Goal: Task Accomplishment & Management: Use online tool/utility

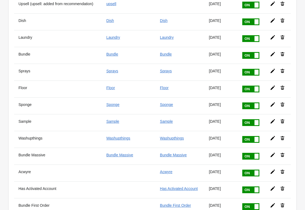
scroll to position [365, 0]
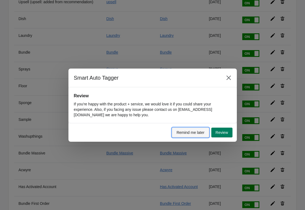
click at [195, 134] on span "Remind me later" at bounding box center [191, 133] width 28 height 4
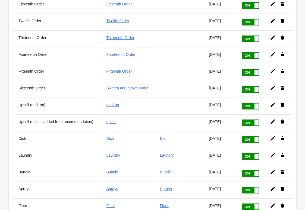
scroll to position [355, 0]
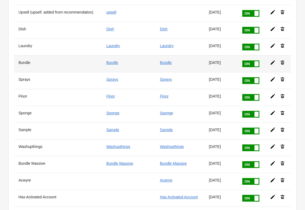
click at [272, 64] on icon at bounding box center [272, 63] width 4 height 4
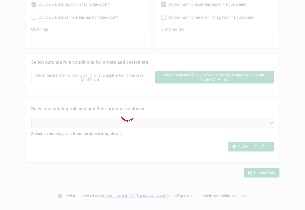
type input "Bundle"
checkbox input "true"
type input "Bundle"
checkbox input "true"
type input "Bundle"
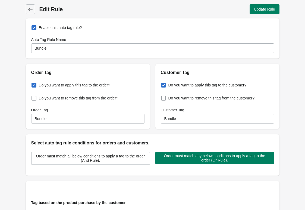
click at [30, 10] on icon at bounding box center [30, 9] width 5 height 5
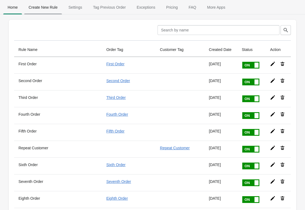
click at [51, 13] on button "Create New Rule" at bounding box center [43, 7] width 40 height 14
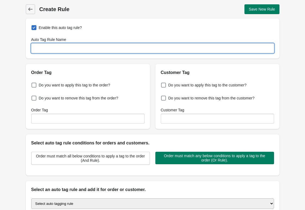
click at [48, 49] on input "Auto Tag Rule Name" at bounding box center [152, 48] width 243 height 10
type input "Frag Free"
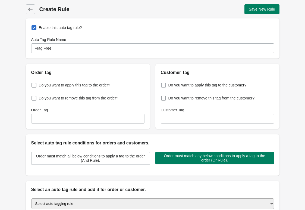
click at [168, 84] on label "Do you want to apply this tag to the customer?" at bounding box center [204, 85] width 86 height 8
click at [162, 84] on input "Do you want to apply this tag to the customer?" at bounding box center [162, 84] width 0 height 0
checkbox input "true"
click at [87, 86] on span "Do you want to apply this tag to the order?" at bounding box center [74, 85] width 71 height 5
click at [33, 84] on input "Do you want to apply this tag to the order?" at bounding box center [33, 84] width 0 height 0
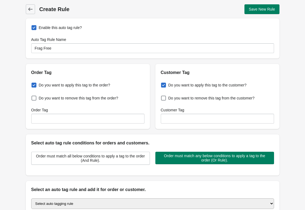
checkbox input "true"
click at [166, 85] on span at bounding box center [163, 85] width 5 height 5
click at [162, 84] on input "Do you want to apply this tag to the customer?" at bounding box center [162, 84] width 0 height 0
checkbox input "false"
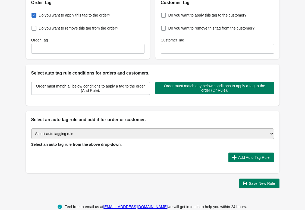
scroll to position [70, 0]
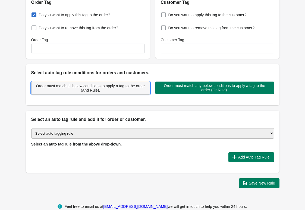
click at [91, 85] on span "Order must match all below conditions to apply a tag to the order (And Rule)." at bounding box center [90, 88] width 109 height 9
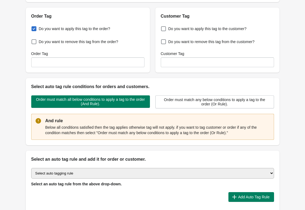
scroll to position [43, 0]
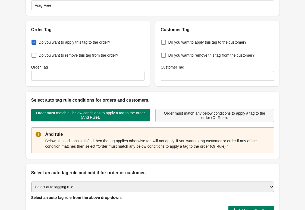
click at [171, 111] on span "Order must match any below conditions to apply a tag to the order (Or Rule)." at bounding box center [214, 115] width 109 height 9
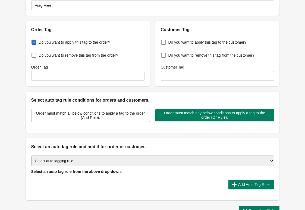
click at [84, 164] on select "Select auto tagging rule Tag by order amount Tag based on the order count (Volu…" at bounding box center [152, 161] width 243 height 11
select select "1"
click at [31, 156] on select "Select auto tagging rule Tag by order amount Tag based on the order count (Volu…" at bounding box center [152, 161] width 243 height 11
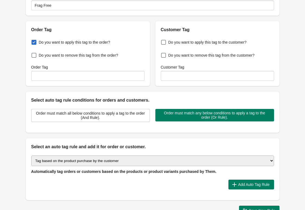
scroll to position [53, 0]
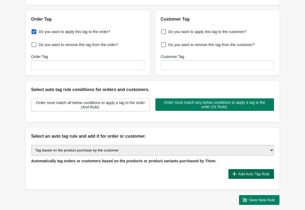
click at [242, 173] on span "Add Auto Tag Rule" at bounding box center [254, 174] width 32 height 4
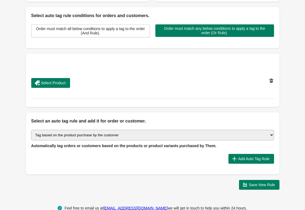
scroll to position [140, 0]
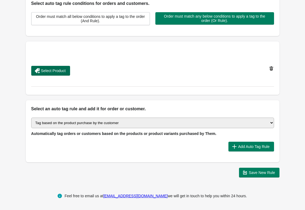
click at [49, 71] on span "Select Product" at bounding box center [53, 71] width 25 height 4
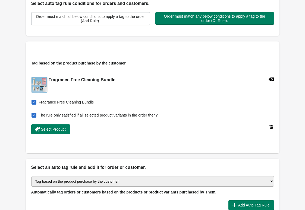
click at [99, 115] on span "The rule only satisfied if all selected product variants in the order then?" at bounding box center [98, 115] width 119 height 5
click at [33, 114] on input "The rule only satisfied if all selected product variants in the order then?" at bounding box center [33, 114] width 0 height 0
checkbox input "false"
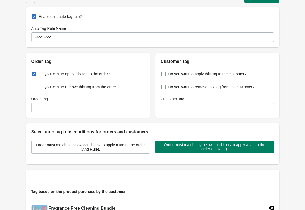
scroll to position [0, 0]
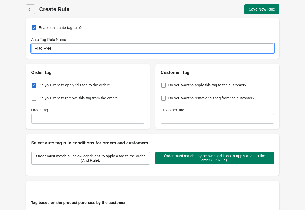
click at [54, 49] on input "Frag Free" at bounding box center [152, 48] width 243 height 10
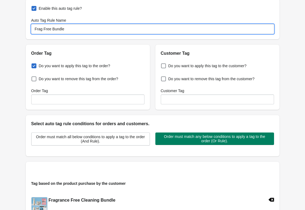
scroll to position [9, 0]
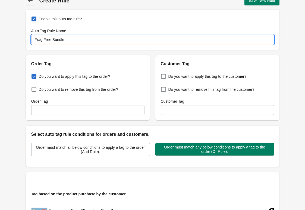
click at [67, 41] on input "Frag Free Bundle" at bounding box center [152, 40] width 243 height 10
type input "Frag Free Bundle"
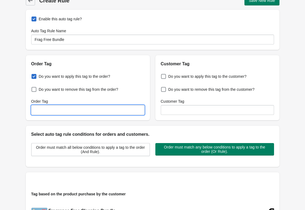
click at [53, 109] on input "Order Tag" at bounding box center [87, 110] width 113 height 10
paste input "Frag Free Bundle"
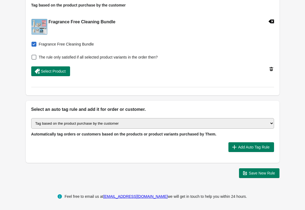
scroll to position [199, 0]
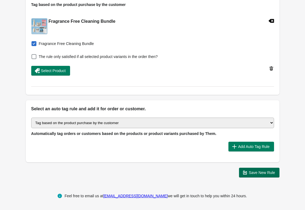
type input "Frag Free Bundle"
click at [247, 175] on icon "button" at bounding box center [244, 172] width 5 height 5
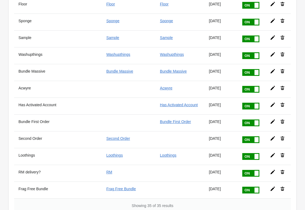
scroll to position [489, 0]
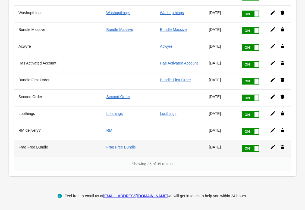
click at [273, 147] on icon at bounding box center [272, 147] width 4 height 4
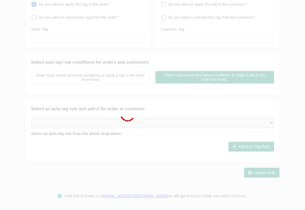
type input "Frag Free Bundle"
checkbox input "true"
type input "Frag Free Bundle"
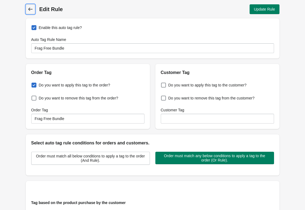
click at [32, 7] on icon at bounding box center [30, 9] width 5 height 5
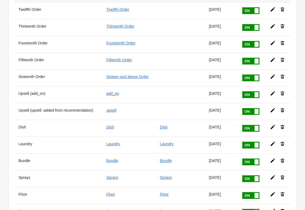
scroll to position [258, 0]
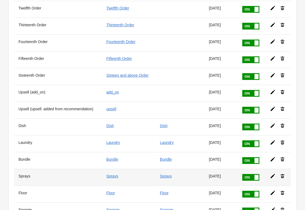
click at [273, 177] on icon at bounding box center [272, 176] width 4 height 4
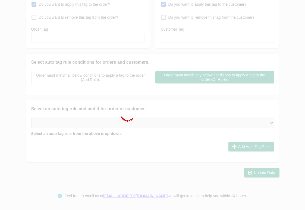
type input "Sprays"
checkbox input "true"
type input "Sprays"
checkbox input "true"
type input "Sprays"
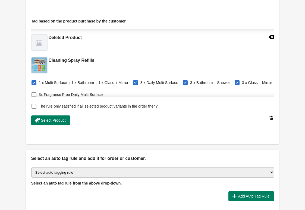
scroll to position [490, 0]
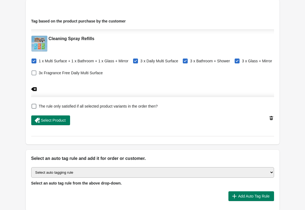
click at [36, 72] on span at bounding box center [34, 73] width 5 height 5
click at [33, 72] on input "3x Fragrance Free Daily Multi Surface" at bounding box center [33, 71] width 0 height 0
checkbox input "true"
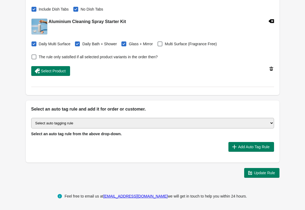
scroll to position [232, 0]
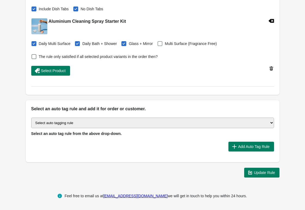
click at [162, 43] on span at bounding box center [160, 43] width 5 height 5
click at [159, 42] on input "Multi Surface (Fragrance Free)" at bounding box center [159, 42] width 0 height 0
checkbox input "true"
click at [249, 174] on icon "button" at bounding box center [249, 172] width 5 height 5
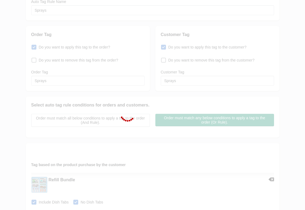
scroll to position [28, 0]
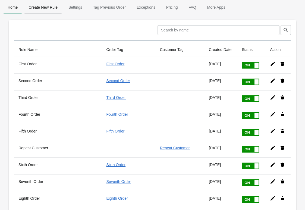
click at [46, 3] on span "Create New Rule" at bounding box center [43, 7] width 38 height 10
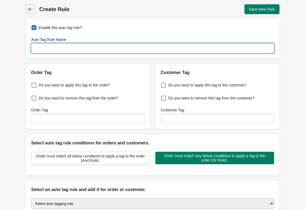
click at [51, 50] on input "Auto Tag Rule Name" at bounding box center [152, 48] width 243 height 10
click at [46, 48] on input "Frag free" at bounding box center [152, 48] width 243 height 10
click at [39, 45] on input "Frag Free" at bounding box center [152, 48] width 243 height 10
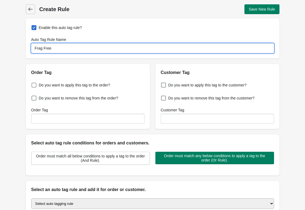
type input "Frag Free"
click at [46, 84] on span "Do you want to apply this tag to the order?" at bounding box center [74, 85] width 71 height 5
click at [33, 84] on input "Do you want to apply this tag to the order?" at bounding box center [33, 84] width 0 height 0
checkbox input "true"
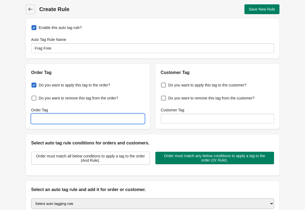
click at [45, 121] on input "Order Tag" at bounding box center [87, 119] width 113 height 10
paste input "Frag Free"
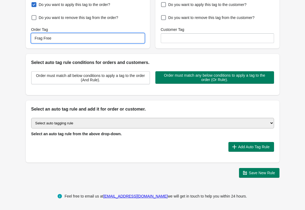
scroll to position [81, 0]
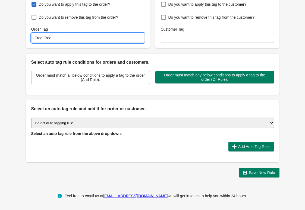
type input "Frag Free"
click at [70, 123] on select "Select auto tagging rule Tag by order amount Tag based on the order count (Volu…" at bounding box center [152, 123] width 243 height 11
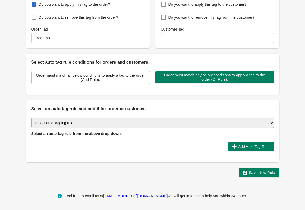
select select "1"
click at [31, 118] on select "Select auto tagging rule Tag by order amount Tag based on the order count (Volu…" at bounding box center [152, 123] width 243 height 11
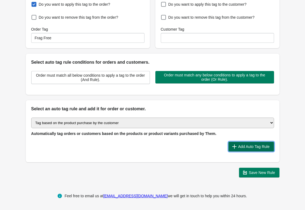
click at [242, 143] on button "Add Auto Tag Rule" at bounding box center [251, 147] width 46 height 10
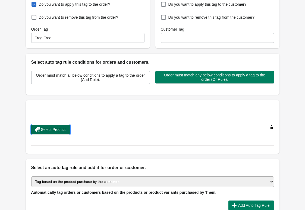
click at [65, 134] on button "Select Product" at bounding box center [50, 130] width 39 height 10
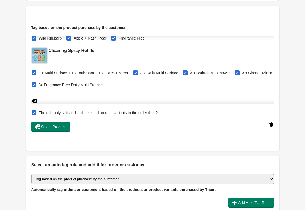
scroll to position [191, 0]
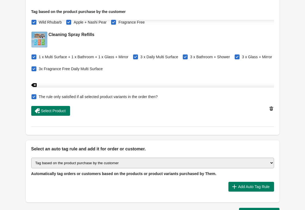
click at [48, 96] on span "The rule only satisfied if all selected product variants in the order then?" at bounding box center [98, 96] width 119 height 5
click at [33, 96] on input "The rule only satisfied if all selected product variants in the order then?" at bounding box center [33, 95] width 0 height 0
checkbox input "false"
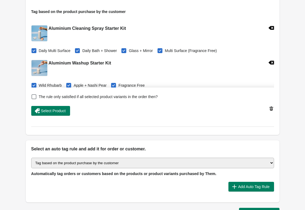
click at [37, 52] on label "Daily Multi Surface" at bounding box center [50, 51] width 39 height 8
click at [33, 49] on input "Daily Multi Surface" at bounding box center [33, 49] width 0 height 0
checkbox input "false"
click at [87, 51] on span "Daily Bath + Shower" at bounding box center [99, 50] width 34 height 5
click at [76, 49] on input "Daily Bath + Shower" at bounding box center [76, 49] width 0 height 0
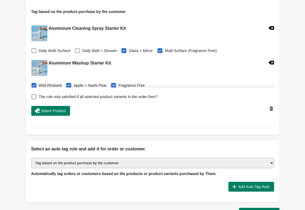
checkbox input "false"
click at [126, 52] on span at bounding box center [123, 50] width 5 height 5
click at [123, 49] on input "Glass + Mirror" at bounding box center [122, 49] width 0 height 0
checkbox input "false"
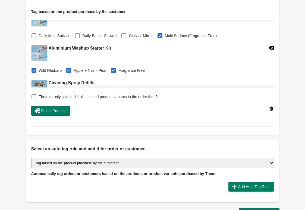
scroll to position [16, 0]
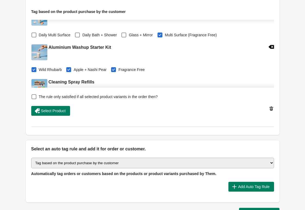
click at [86, 70] on span "Apple + Nashi Pear" at bounding box center [90, 69] width 33 height 5
click at [68, 68] on input "Apple + Nashi Pear" at bounding box center [67, 68] width 0 height 0
checkbox input "false"
click at [57, 70] on span "Wild Rhubarb" at bounding box center [50, 69] width 23 height 5
click at [33, 68] on input "Wild Rhubarb" at bounding box center [33, 68] width 0 height 0
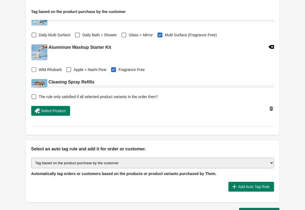
checkbox input "false"
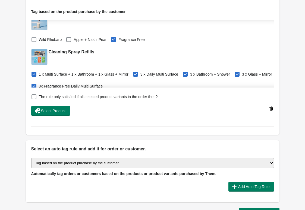
scroll to position [48, 0]
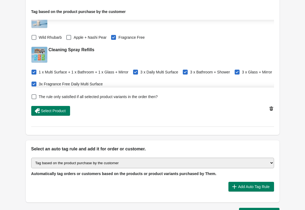
click at [53, 73] on span "1 x Multi Surface + 1 x Bathroom + 1 x Glass + Mirror" at bounding box center [84, 72] width 90 height 5
click at [33, 71] on input "1 x Multi Surface + 1 x Bathroom + 1 x Glass + Mirror" at bounding box center [33, 71] width 0 height 0
checkbox input "false"
click at [159, 74] on span "3 x Daily Multi Surface" at bounding box center [159, 72] width 38 height 5
click at [134, 71] on input "3 x Daily Multi Surface" at bounding box center [134, 71] width 0 height 0
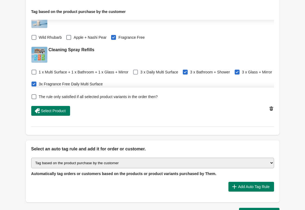
checkbox input "false"
click at [198, 69] on label "3 x Bathroom + Shower" at bounding box center [206, 72] width 48 height 8
click at [184, 71] on input "3 x Bathroom + Shower" at bounding box center [184, 71] width 0 height 0
checkbox input "false"
click at [234, 76] on label "3 x Glass + Mirror" at bounding box center [253, 72] width 38 height 8
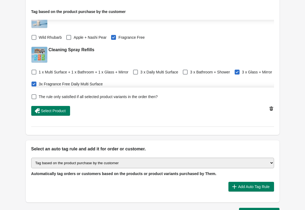
click at [236, 71] on input "3 x Glass + Mirror" at bounding box center [236, 71] width 0 height 0
checkbox input "false"
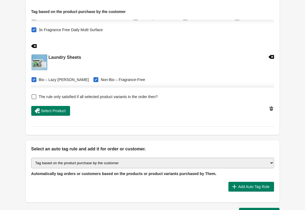
click at [64, 79] on span "Bio – Lazy [PERSON_NAME]" at bounding box center [64, 79] width 50 height 5
click at [33, 78] on input "Bio – Lazy [PERSON_NAME]" at bounding box center [33, 78] width 0 height 0
checkbox input "false"
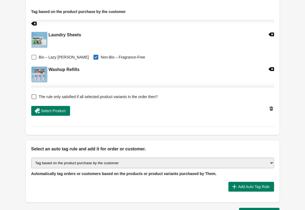
scroll to position [133, 0]
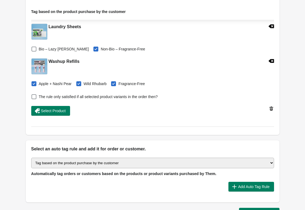
click at [60, 82] on span "Apple + Nashi Pear" at bounding box center [55, 83] width 33 height 5
click at [33, 82] on input "Apple + Nashi Pear" at bounding box center [33, 82] width 0 height 0
checkbox input "false"
click at [98, 84] on span "Wild Rhubarb" at bounding box center [95, 83] width 23 height 5
click at [78, 83] on input "Wild Rhubarb" at bounding box center [77, 82] width 0 height 0
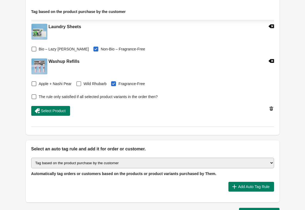
checkbox input "false"
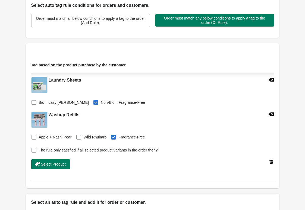
scroll to position [232, 0]
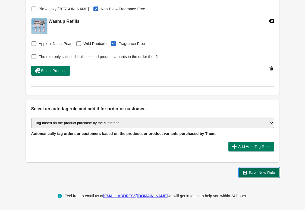
click at [260, 175] on span "Save New Rule" at bounding box center [259, 172] width 32 height 5
